Goal: Task Accomplishment & Management: Manage account settings

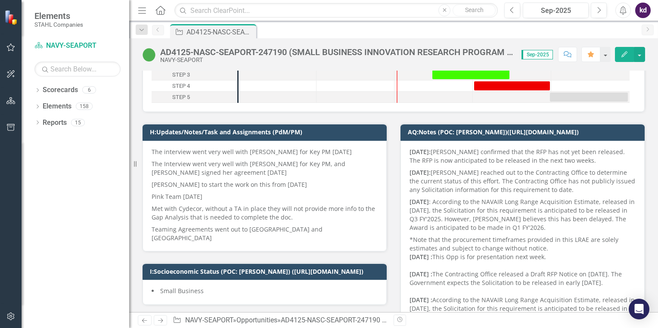
scroll to position [129, 0]
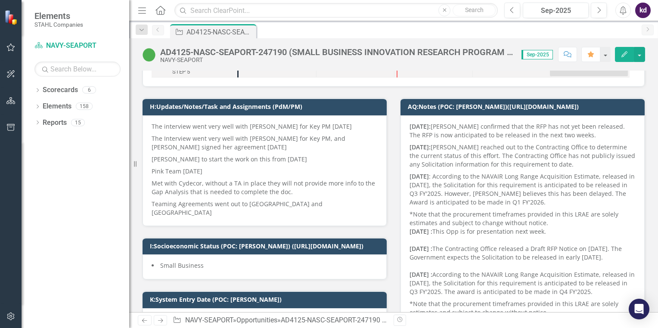
click at [242, 136] on p "The Interview went very well with [PERSON_NAME] for Key PM, and [PERSON_NAME] s…" at bounding box center [265, 143] width 226 height 21
click at [238, 108] on h3 "H:Updates/Notes/Task and Assignments (PdM/PM)" at bounding box center [266, 106] width 233 height 6
click at [305, 204] on p "Teaming Agreements went out to [GEOGRAPHIC_DATA] and [GEOGRAPHIC_DATA]" at bounding box center [265, 207] width 226 height 19
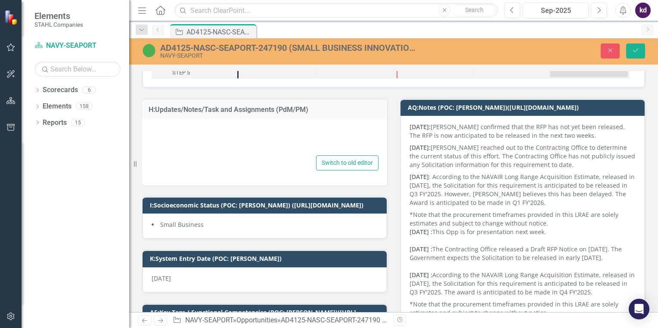
type textarea "<p>The interview went very well with [PERSON_NAME] for Key PM [DATE]</p> <p>The…"
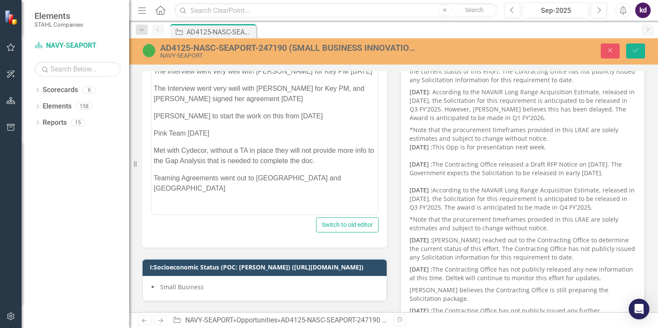
scroll to position [215, 0]
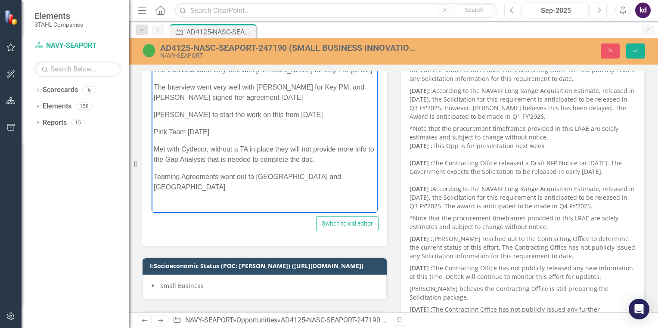
click at [317, 176] on p "Teaming Agreements went out to [GEOGRAPHIC_DATA] and [GEOGRAPHIC_DATA]" at bounding box center [265, 182] width 222 height 21
click at [214, 202] on p "Data Call with JHNA [DATE]-Waiting on revised GAP to complete master, Will Uplo…" at bounding box center [265, 209] width 222 height 21
click at [299, 201] on p "Data Call with JHNA [DATE]-Waiting on revised GAP to complete master, Will Uplo…" at bounding box center [265, 209] width 222 height 21
click at [212, 206] on p "Data Call with JHNA [DATE]-Waiting on revised GAP to complete master, Will Uplo…" at bounding box center [265, 209] width 222 height 21
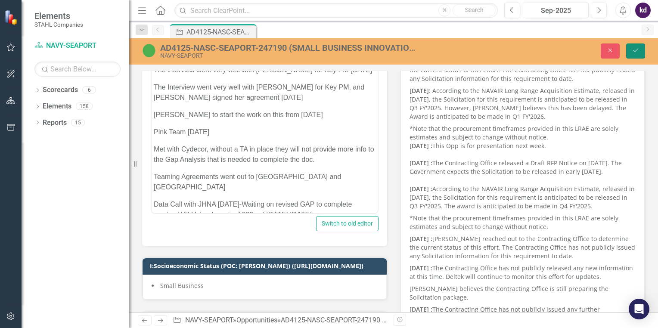
click at [632, 47] on icon "Save" at bounding box center [636, 50] width 8 height 6
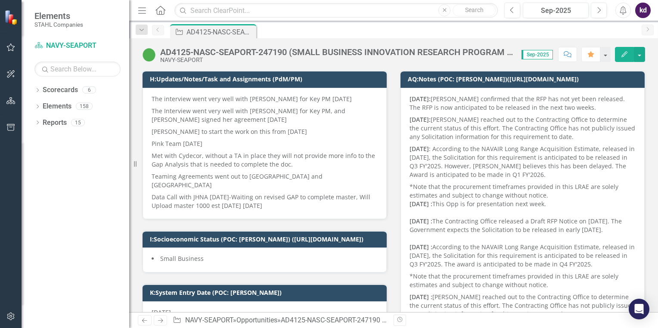
scroll to position [172, 0]
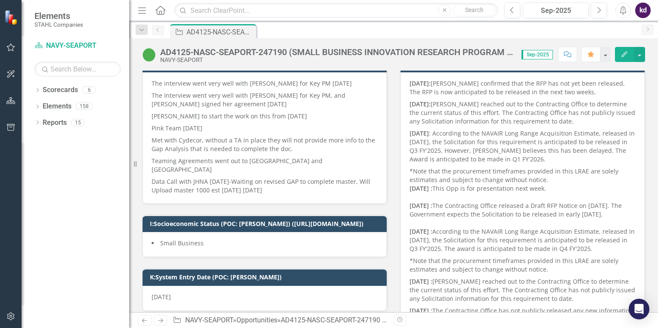
click at [271, 185] on div "The interview went very well with [PERSON_NAME] for Key PM [DATE] The Interview…" at bounding box center [265, 137] width 244 height 131
click at [270, 181] on p "Data Call with JHNA [DATE]-Waiting on revised GAP to complete master, Will Uplo…" at bounding box center [265, 185] width 226 height 19
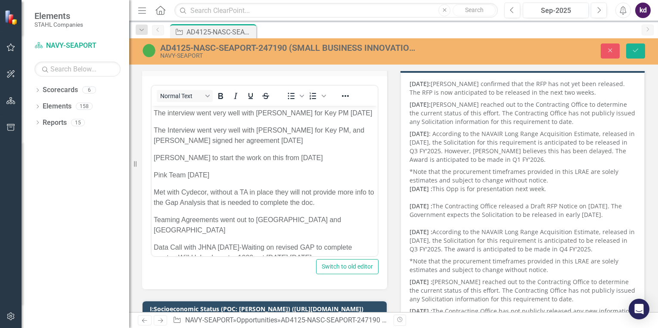
scroll to position [5, 0]
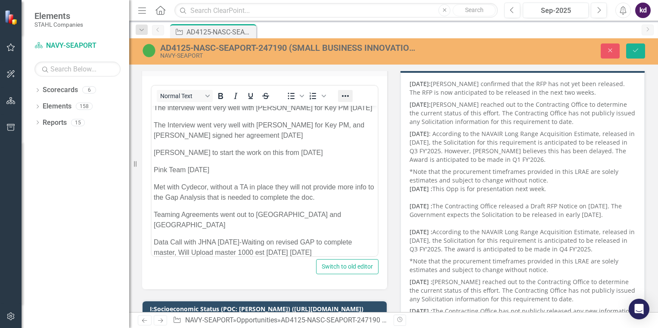
click at [344, 97] on icon "Reveal or hide additional toolbar items" at bounding box center [345, 96] width 10 height 10
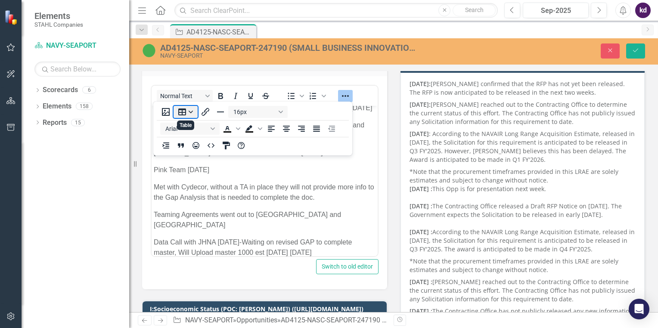
click at [190, 111] on button "Table" at bounding box center [186, 112] width 24 height 12
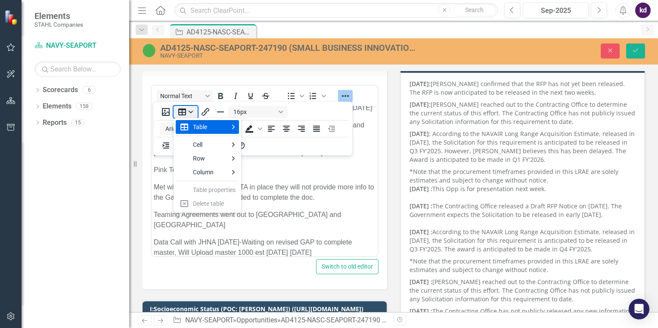
click at [190, 111] on button "Table" at bounding box center [186, 112] width 24 height 12
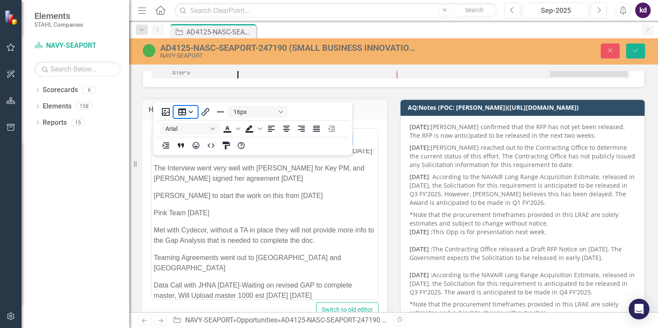
scroll to position [172, 0]
